Goal: Browse casually: Explore the website without a specific task or goal

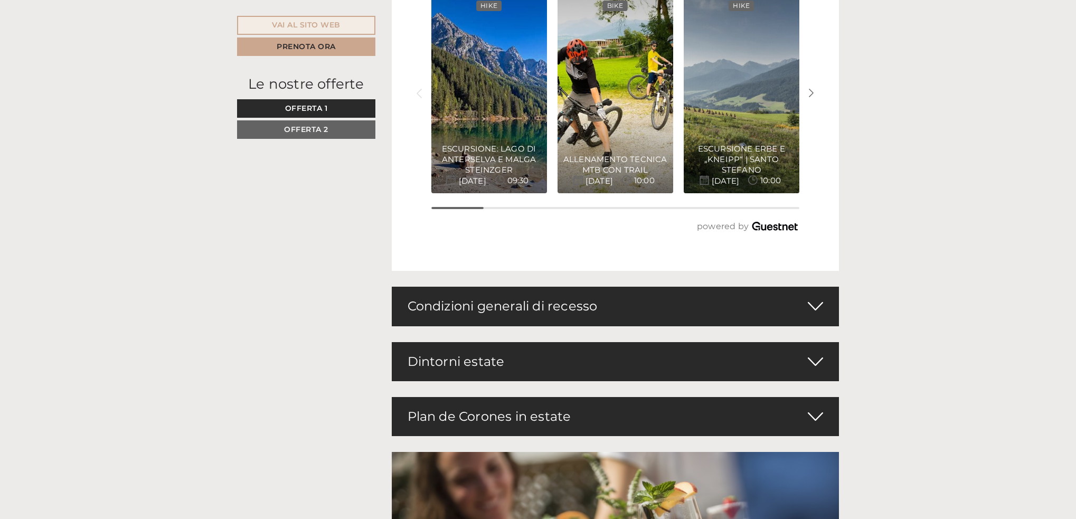
scroll to position [2903, 0]
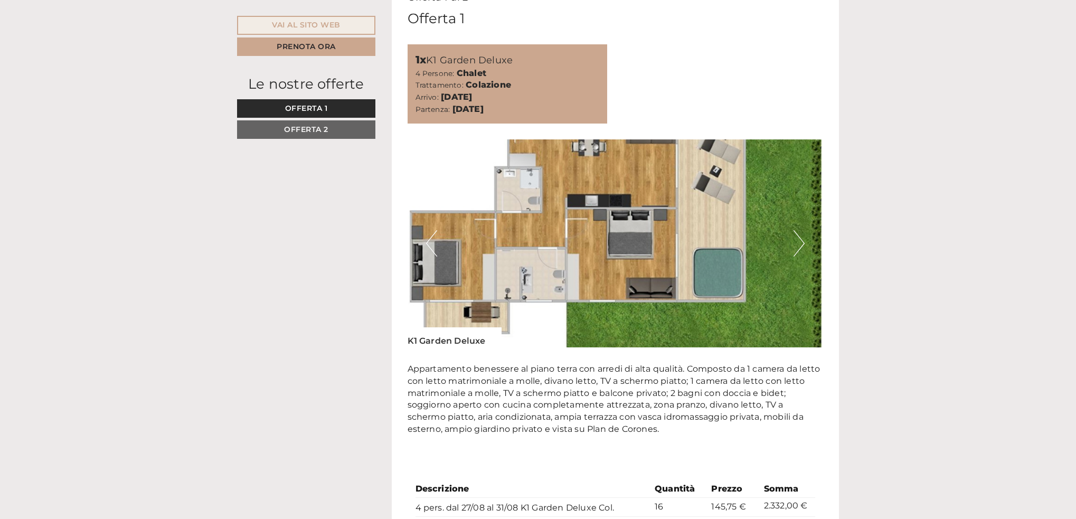
scroll to position [686, 0]
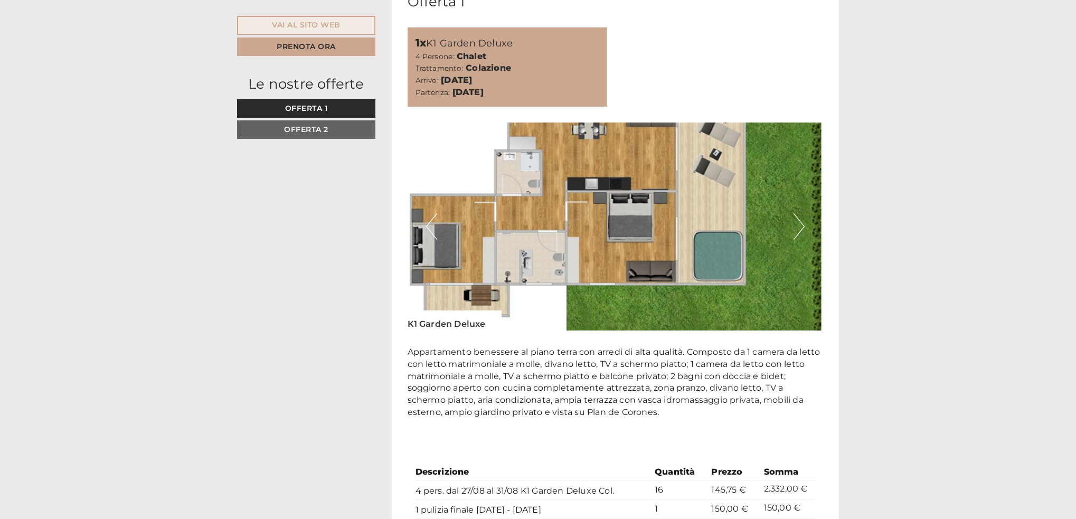
click at [796, 229] on button "Next" at bounding box center [798, 226] width 11 height 26
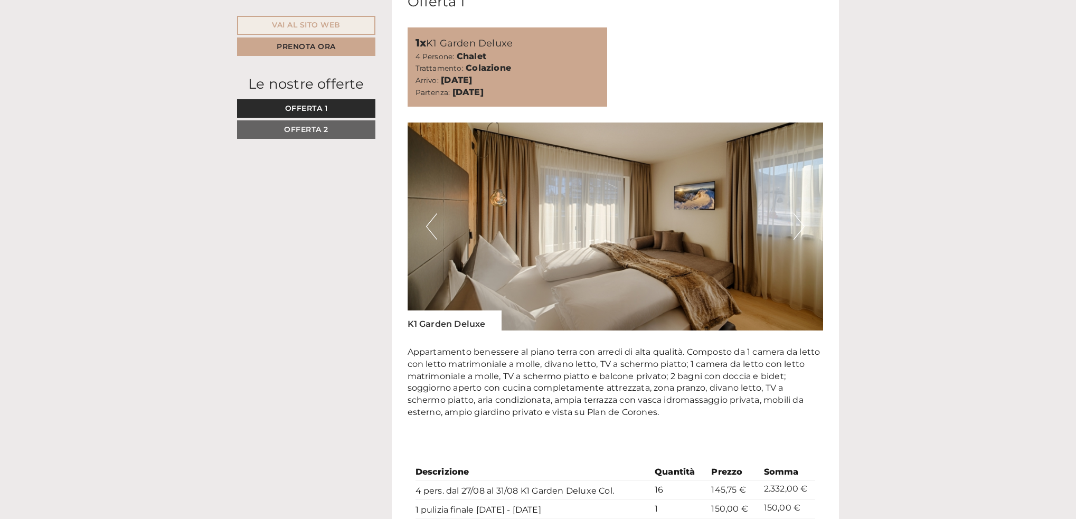
click at [796, 229] on button "Next" at bounding box center [798, 226] width 11 height 26
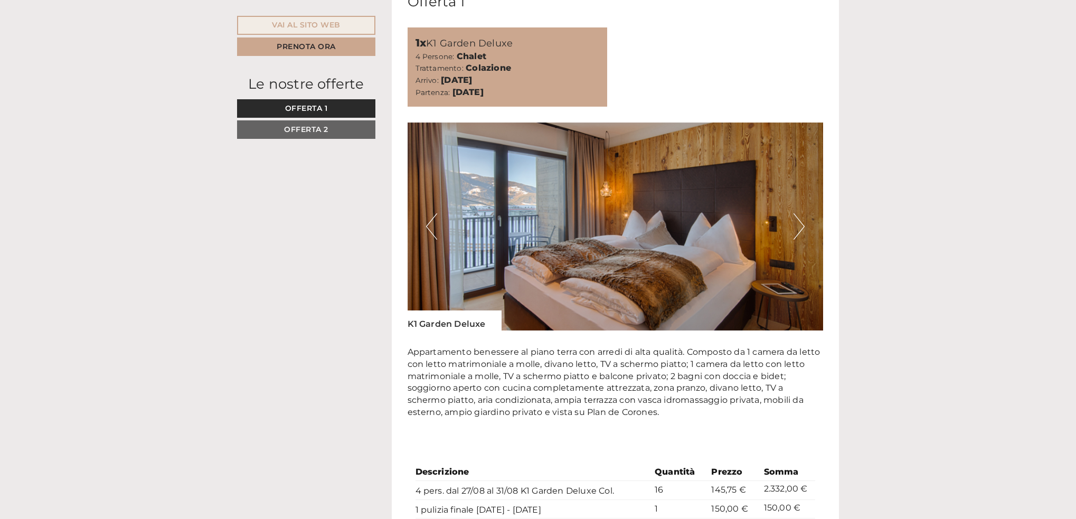
click at [796, 229] on button "Next" at bounding box center [798, 226] width 11 height 26
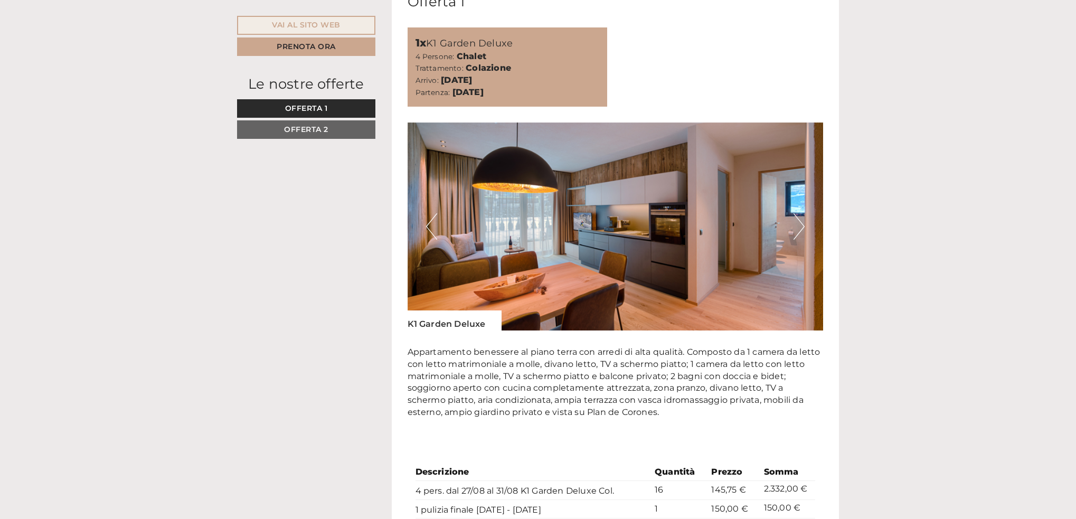
click at [796, 229] on button "Next" at bounding box center [798, 226] width 11 height 26
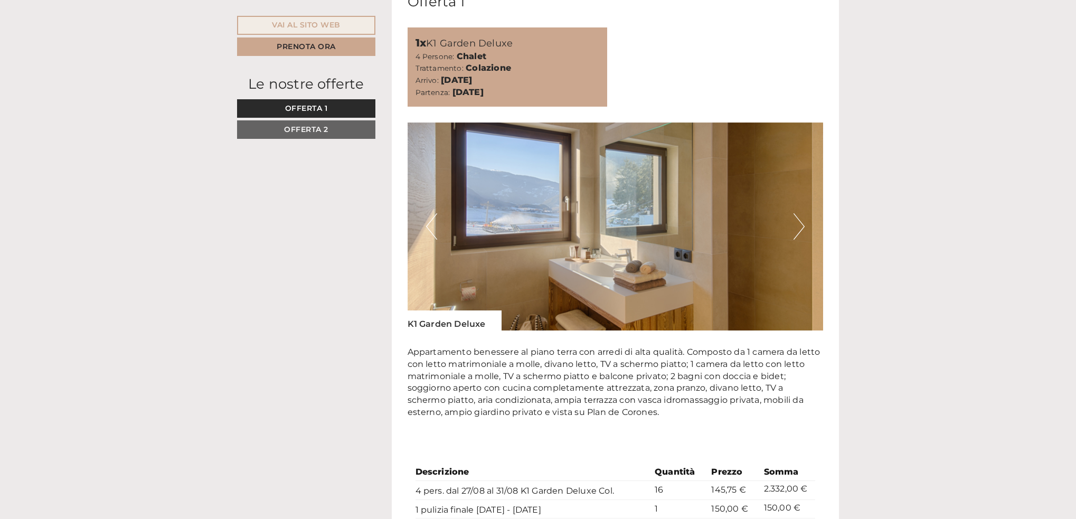
click at [796, 229] on button "Next" at bounding box center [798, 226] width 11 height 26
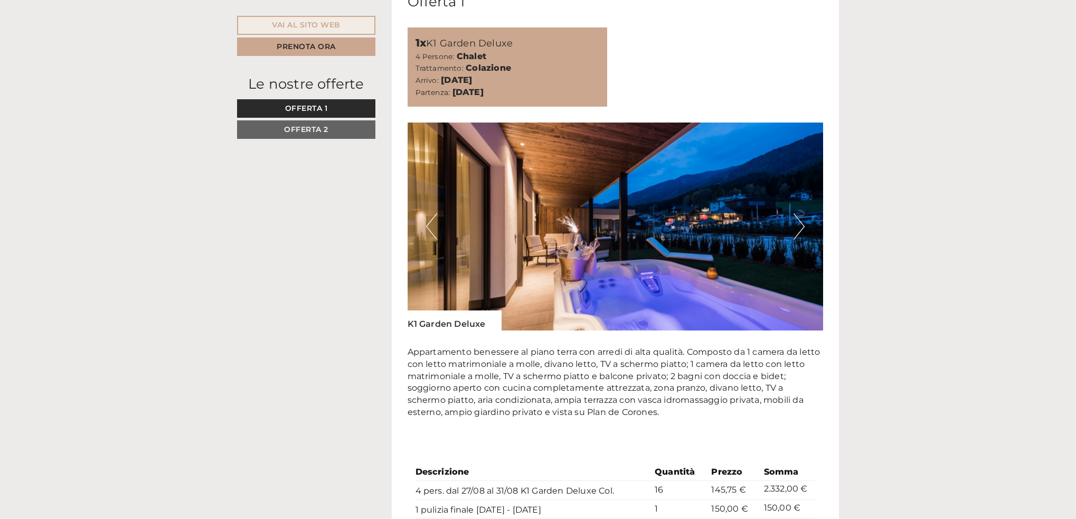
click at [796, 229] on button "Next" at bounding box center [798, 226] width 11 height 26
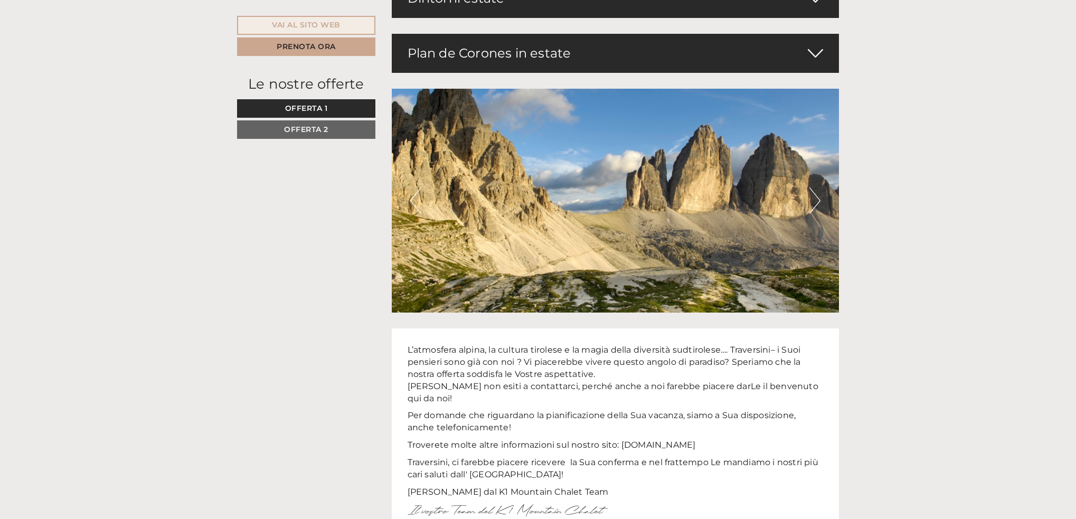
scroll to position [3008, 0]
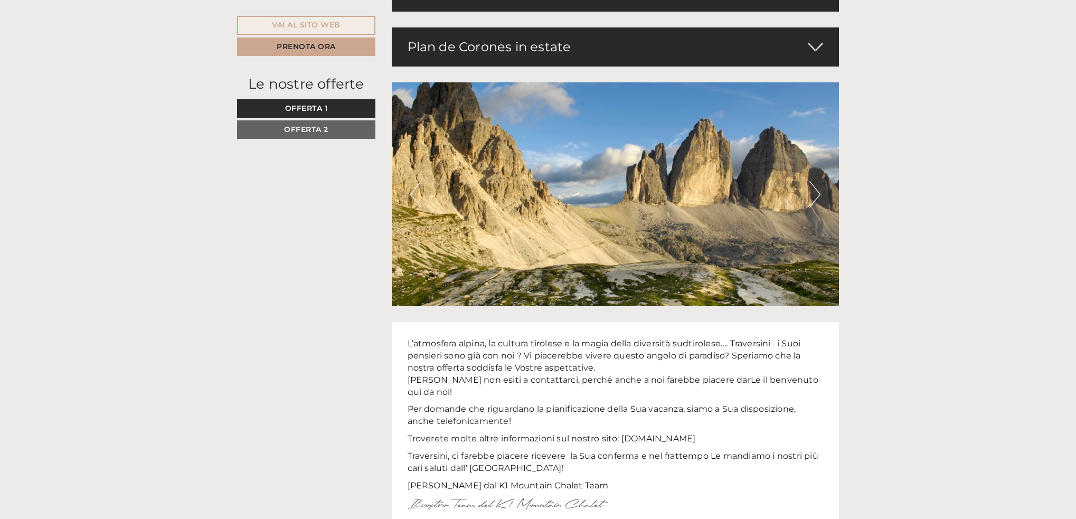
click at [655, 58] on div "Plan de Corones in estate" at bounding box center [616, 46] width 448 height 39
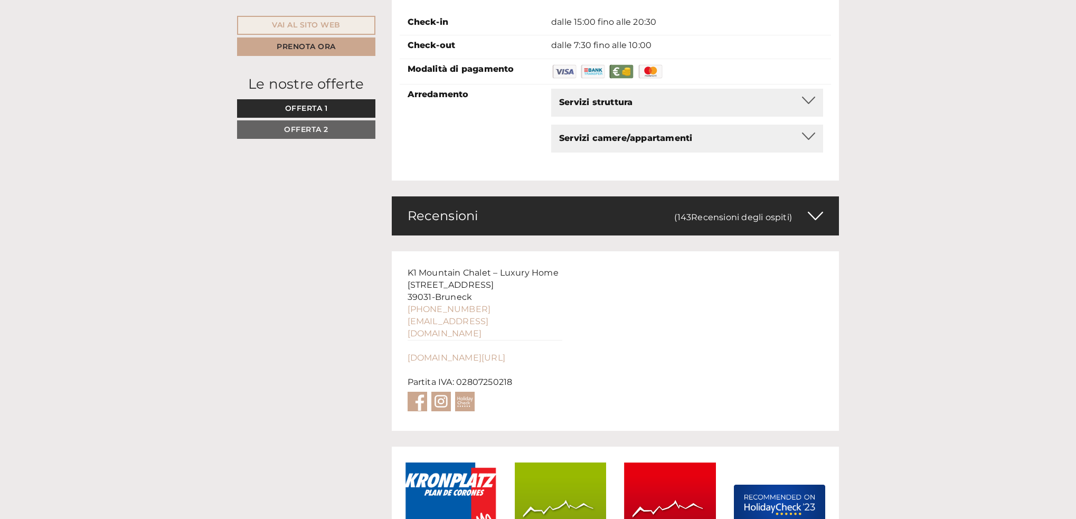
scroll to position [3897, 0]
